Goal: Task Accomplishment & Management: Manage account settings

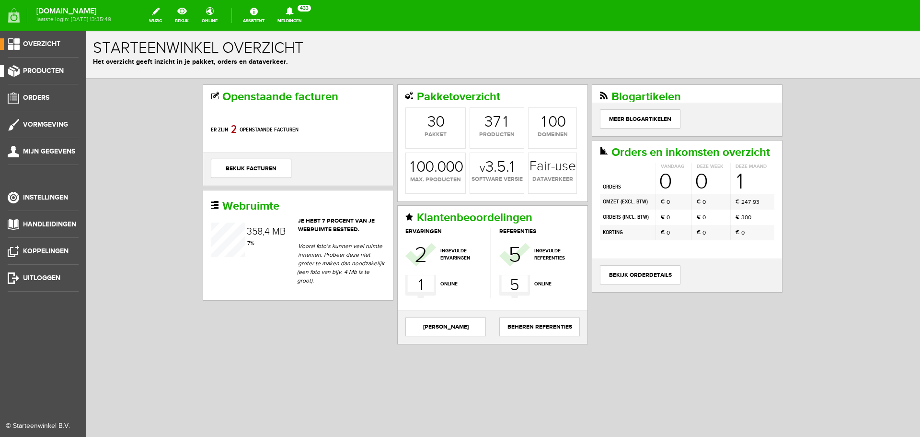
click at [42, 69] on span "Producten" at bounding box center [43, 71] width 41 height 8
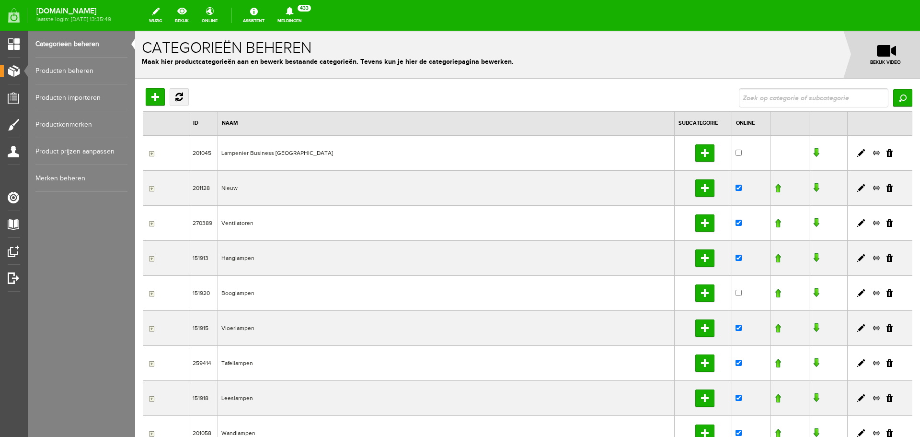
click at [58, 70] on link "Producten beheren" at bounding box center [81, 71] width 92 height 27
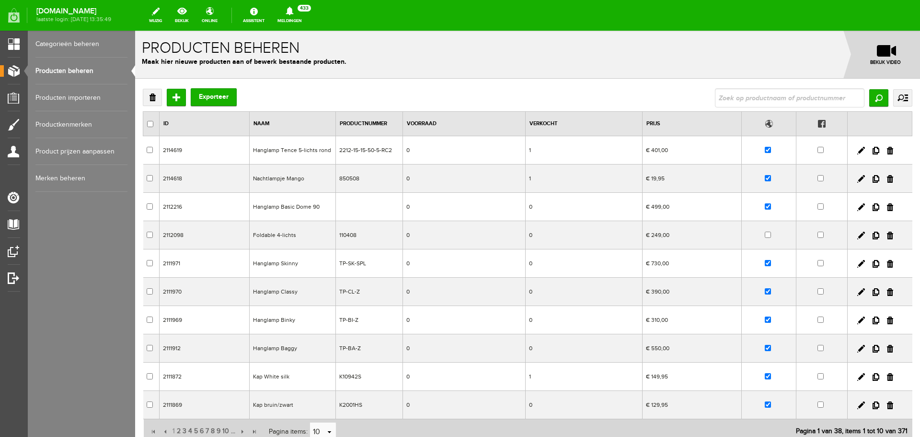
click at [771, 98] on input "text" at bounding box center [790, 97] width 150 height 19
type input "12770"
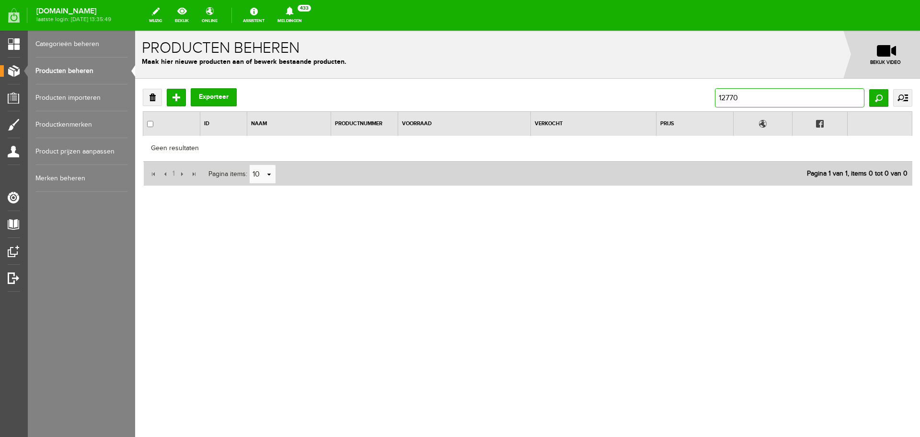
drag, startPoint x: 760, startPoint y: 99, endPoint x: 701, endPoint y: 102, distance: 59.0
click at [701, 102] on div "Verwijderen Toevoegen Exporteer 12770 Zoeken uitgebreid zoeken Categorie Lampen…" at bounding box center [528, 97] width 770 height 19
type input "siemon"
drag, startPoint x: 757, startPoint y: 96, endPoint x: 686, endPoint y: 112, distance: 73.7
click at [686, 112] on div "Verwijderen Toevoegen Exporteer siemon Zoeken uitgebreid zoeken Categorie Lampe…" at bounding box center [528, 137] width 770 height 98
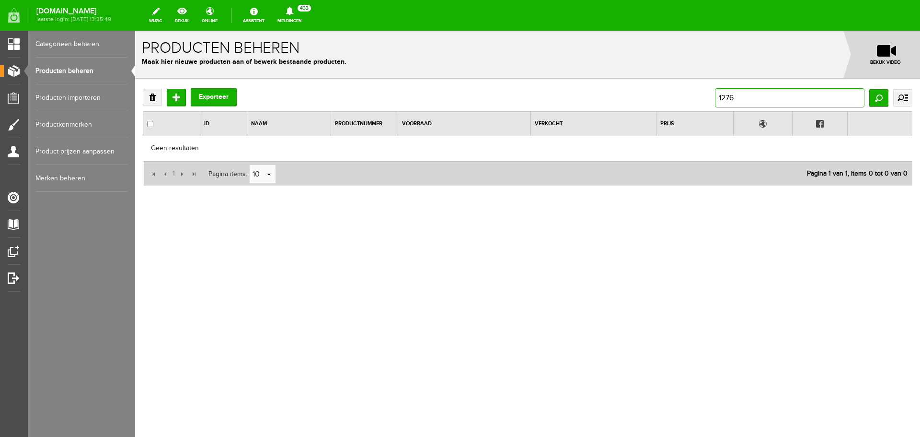
type input "12769"
drag, startPoint x: 740, startPoint y: 100, endPoint x: 711, endPoint y: 104, distance: 29.0
click at [712, 105] on div "Verwijderen Toevoegen Exporteer 12769 Zoeken uitgebreid zoeken Categorie Lampen…" at bounding box center [528, 97] width 770 height 19
type input "yumiko"
drag, startPoint x: 759, startPoint y: 99, endPoint x: 697, endPoint y: 105, distance: 63.1
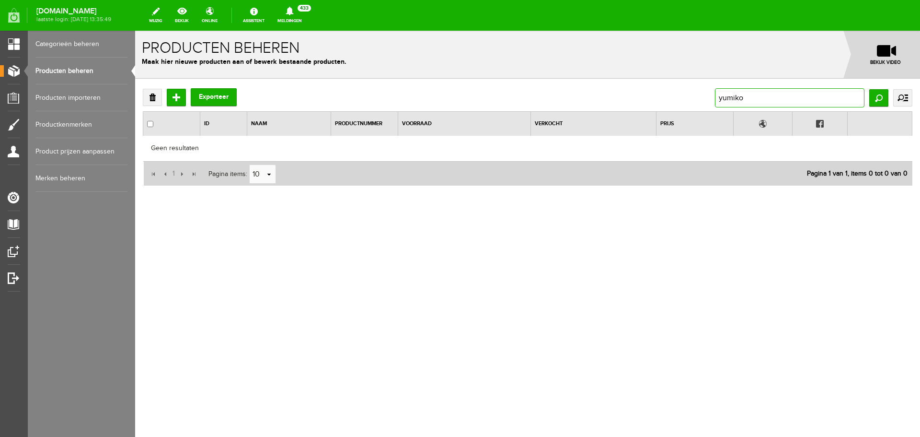
click at [697, 105] on div "Verwijderen Toevoegen Exporteer [PERSON_NAME] uitgebreid zoeken Categorie Lampe…" at bounding box center [528, 97] width 770 height 19
type input "[PERSON_NAME]"
drag, startPoint x: 767, startPoint y: 101, endPoint x: 709, endPoint y: 114, distance: 59.0
click at [713, 114] on div "Verwijderen Toevoegen Exporteer [PERSON_NAME] uitgebreid zoeken Categorie Lampe…" at bounding box center [528, 137] width 770 height 98
type input "7467"
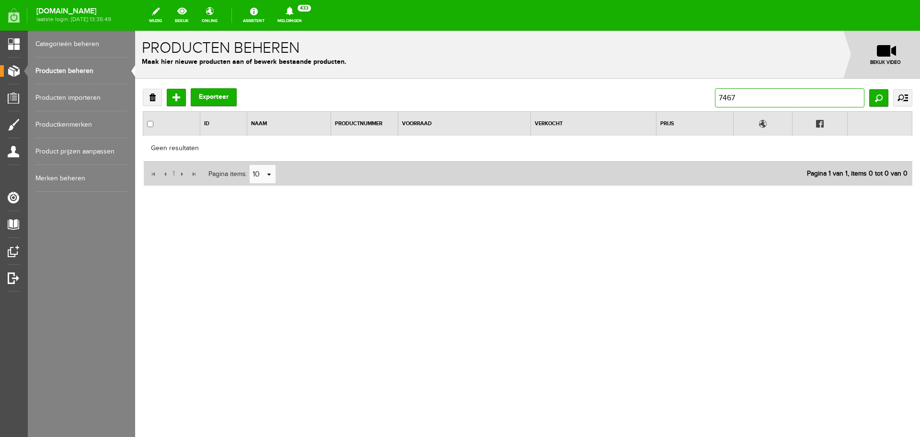
drag, startPoint x: 749, startPoint y: 100, endPoint x: 690, endPoint y: 109, distance: 59.7
click at [690, 109] on div "Verwijderen Toevoegen Exporteer 7467 Zoeken uitgebreid zoeken Categorie Lampeni…" at bounding box center [528, 137] width 770 height 98
type input "12563"
drag, startPoint x: 800, startPoint y: 100, endPoint x: 687, endPoint y: 109, distance: 113.0
click at [687, 109] on div "Verwijderen Toevoegen Exporteer 12563 Zoeken uitgebreid zoeken Categorie Lampen…" at bounding box center [528, 137] width 770 height 98
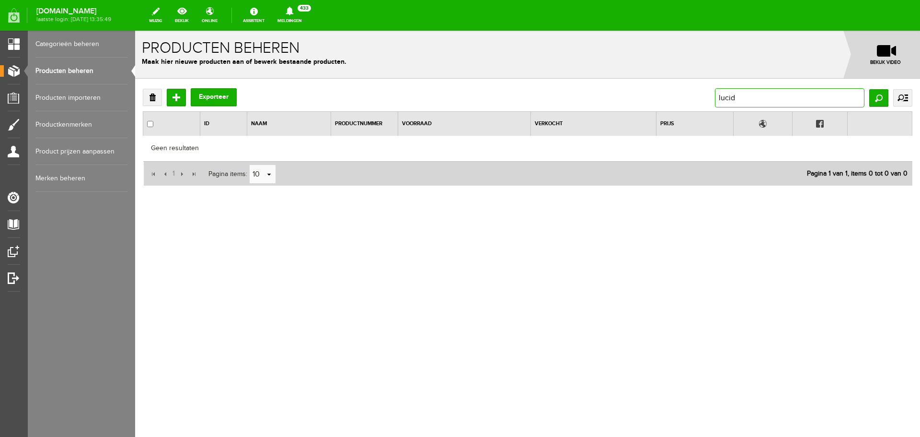
type input "lucide"
drag, startPoint x: 780, startPoint y: 98, endPoint x: 702, endPoint y: 110, distance: 79.1
click at [702, 110] on div "Verwijderen Toevoegen Exporteer [PERSON_NAME] uitgebreid zoeken Categorie Lampe…" at bounding box center [528, 137] width 770 height 98
type input "freelight"
click at [732, 96] on input "freelight" at bounding box center [790, 97] width 150 height 19
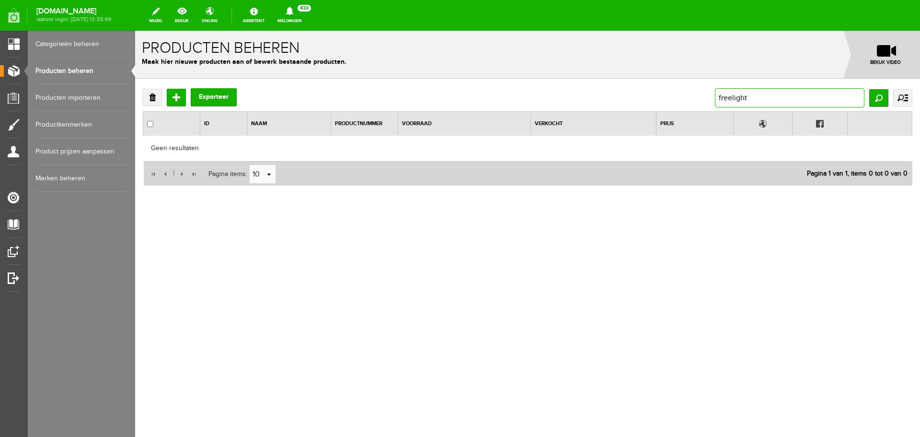
type input "free light"
drag, startPoint x: 794, startPoint y: 102, endPoint x: 692, endPoint y: 113, distance: 102.2
click at [692, 113] on div "Verwijderen Toevoegen Exporteer free light Zoeken uitgebreid zoeken Categorie L…" at bounding box center [528, 137] width 770 height 98
type input "steinh"
click at [842, 95] on input "steinh" at bounding box center [790, 97] width 150 height 19
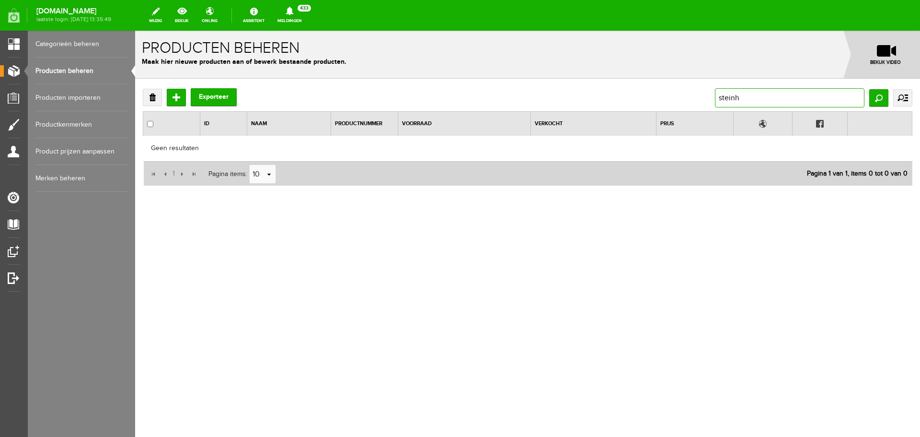
drag, startPoint x: 774, startPoint y: 100, endPoint x: 702, endPoint y: 106, distance: 72.2
click at [702, 106] on div "Verwijderen Toevoegen Exporteer [PERSON_NAME] uitgebreid zoeken Categorie Lampe…" at bounding box center [528, 97] width 770 height 19
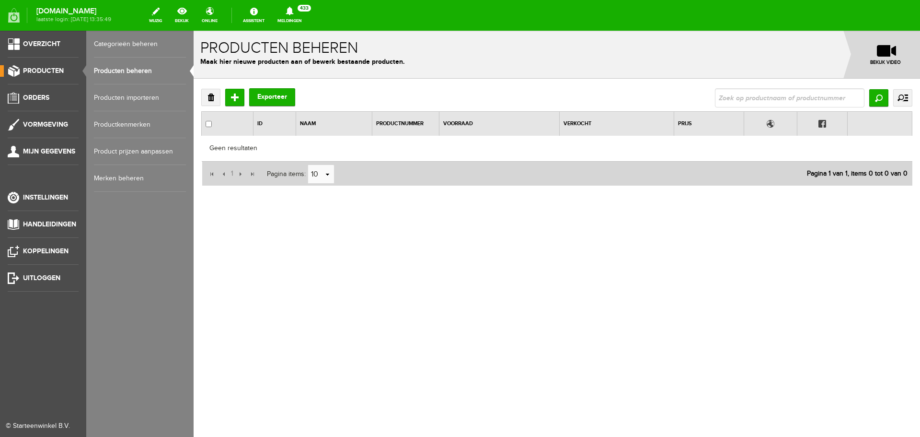
click at [109, 66] on link "Producten beheren" at bounding box center [140, 71] width 92 height 27
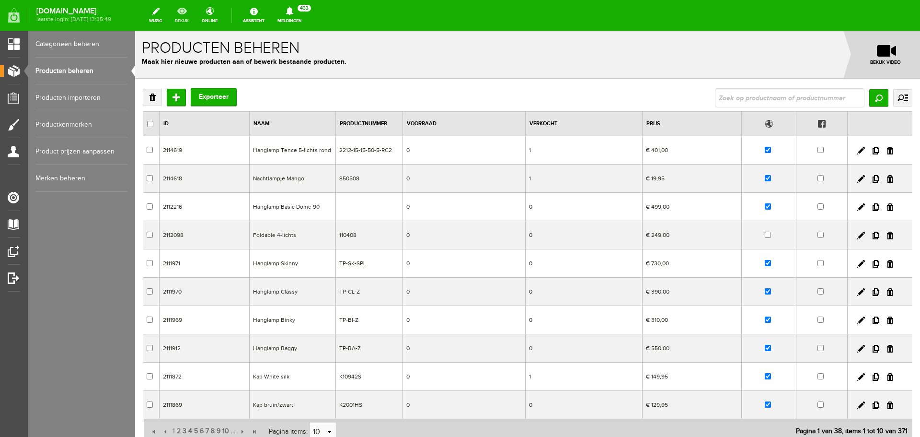
click at [191, 11] on link "bekijk" at bounding box center [181, 15] width 25 height 21
